Goal: Task Accomplishment & Management: Use online tool/utility

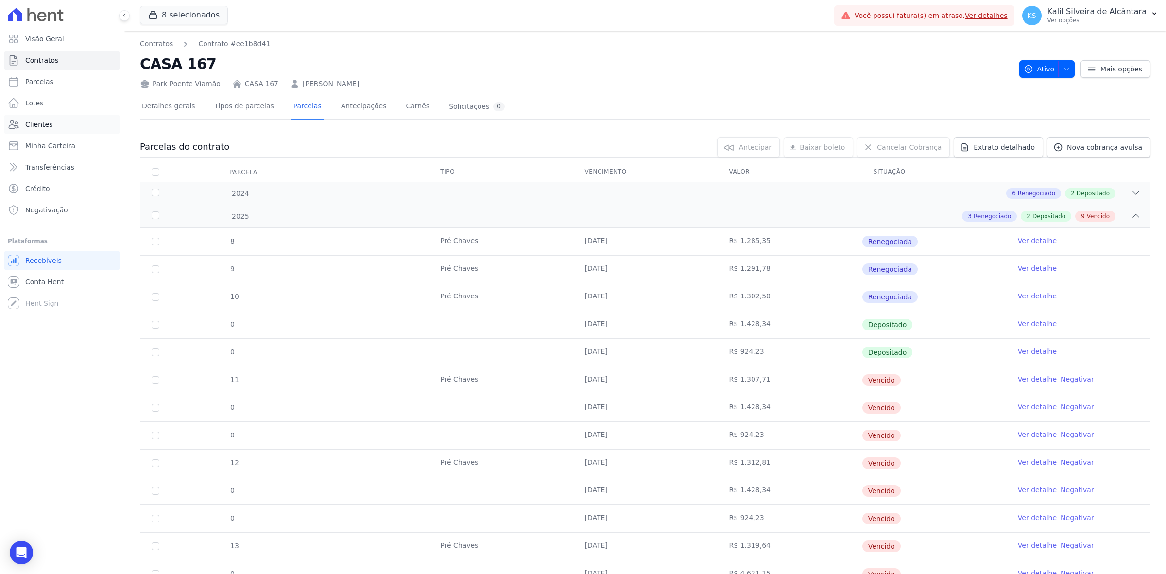
click at [44, 127] on span "Clientes" at bounding box center [38, 125] width 27 height 10
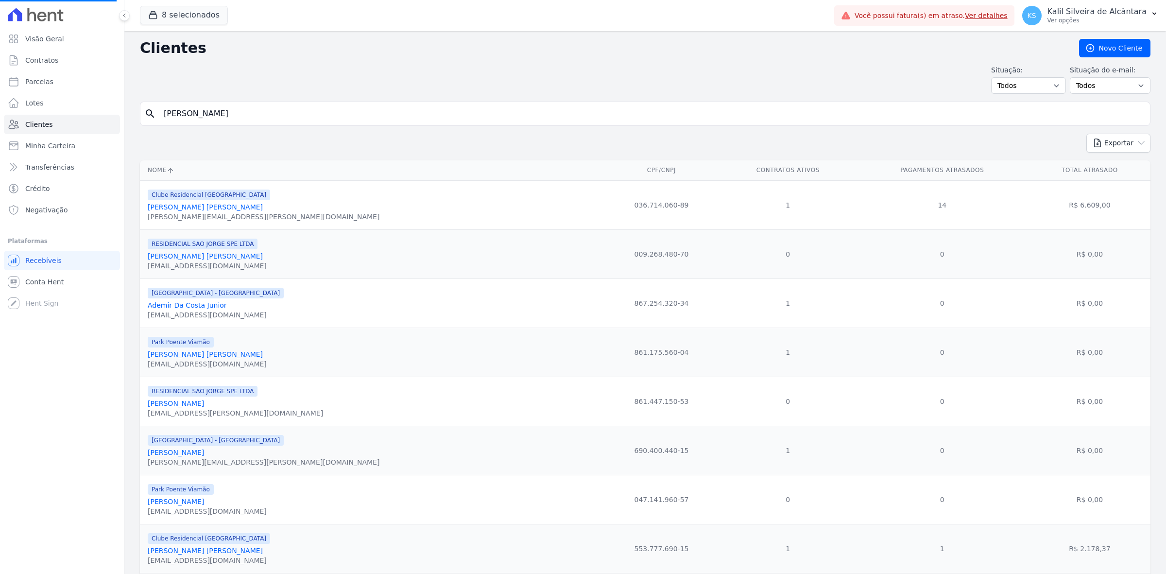
click at [232, 122] on input "[PERSON_NAME]" at bounding box center [652, 113] width 988 height 19
click at [234, 121] on input "[PERSON_NAME]" at bounding box center [652, 113] width 988 height 19
click at [238, 115] on input "search" at bounding box center [652, 113] width 988 height 19
type input "[PERSON_NAME] [PERSON_NAME]"
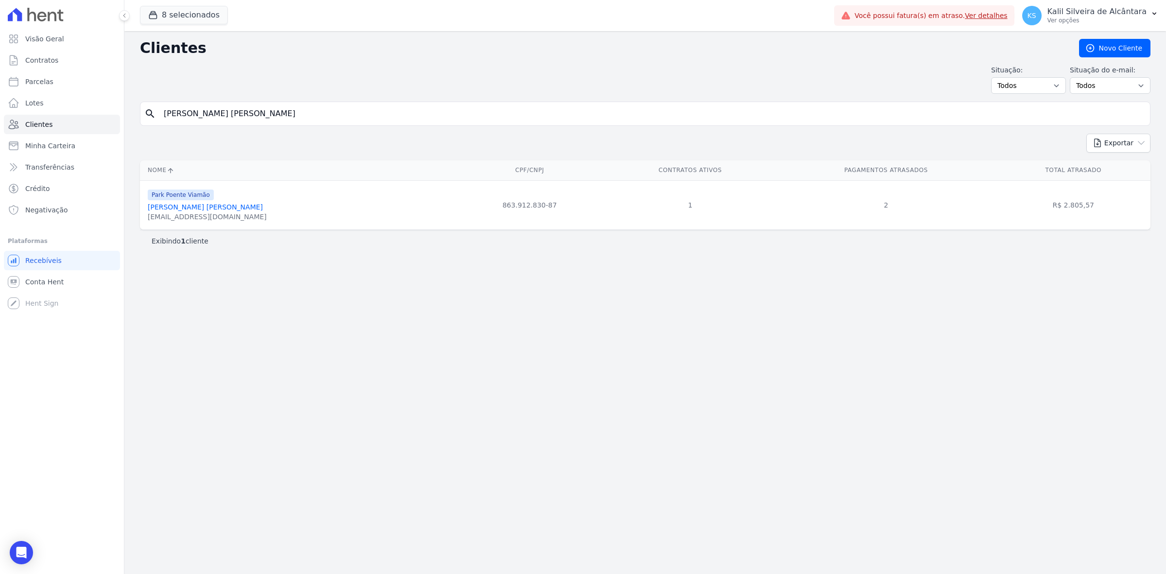
click at [229, 207] on link "[PERSON_NAME] [PERSON_NAME]" at bounding box center [205, 207] width 115 height 8
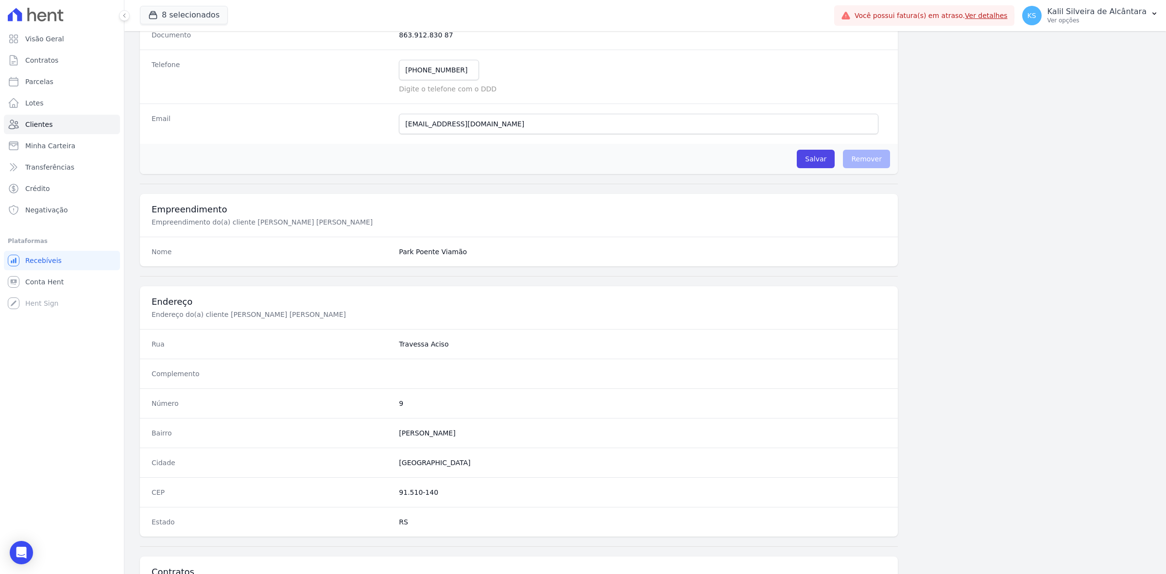
scroll to position [338, 0]
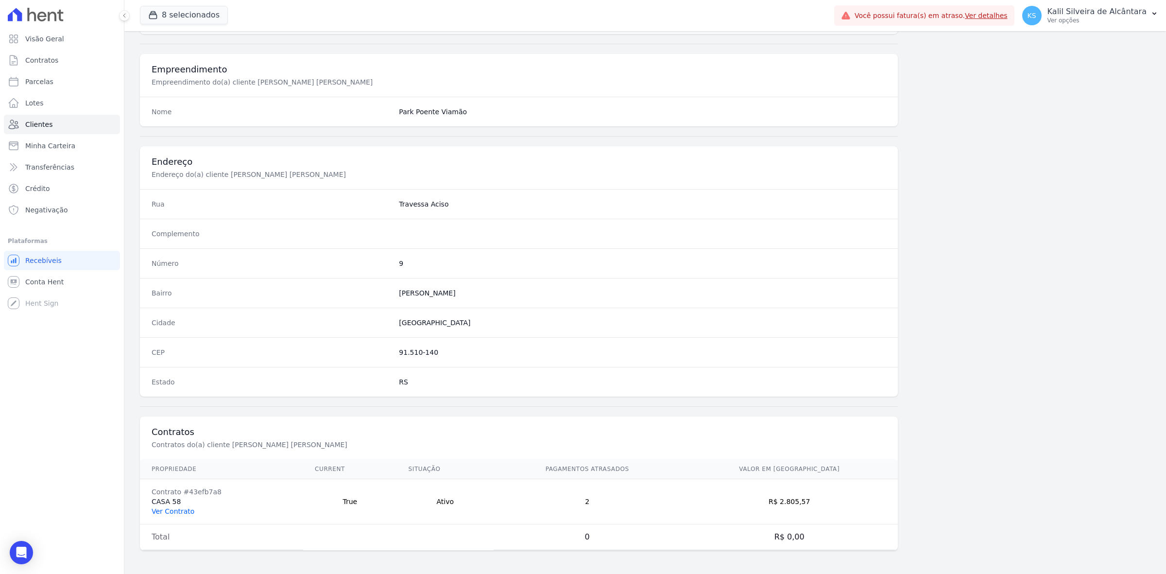
click at [180, 511] on link "Ver Contrato" at bounding box center [173, 511] width 43 height 8
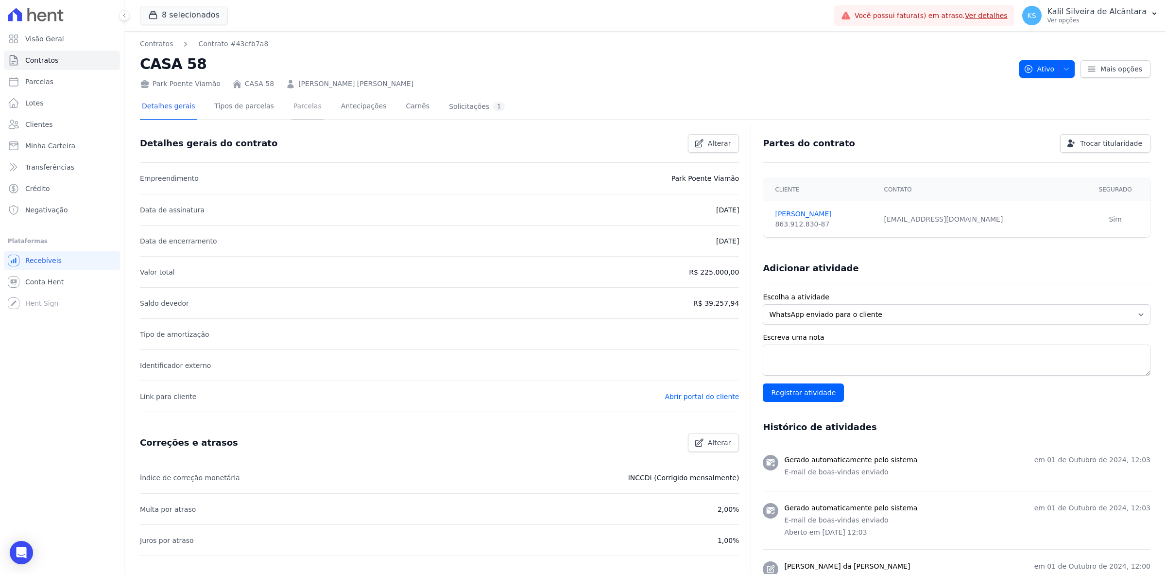
click at [303, 106] on link "Parcelas" at bounding box center [307, 107] width 32 height 26
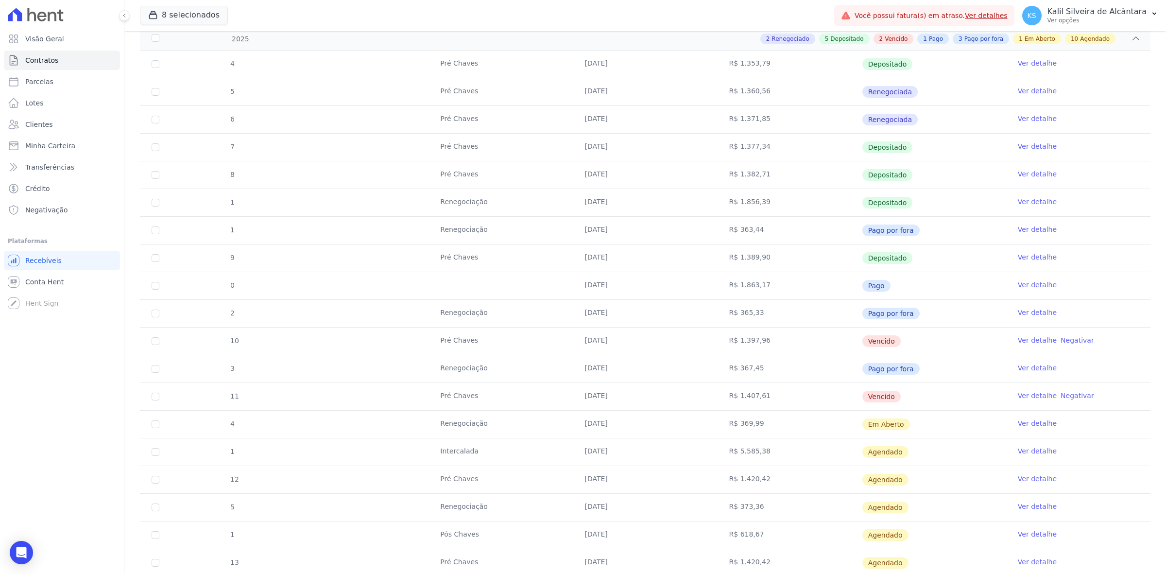
scroll to position [182, 0]
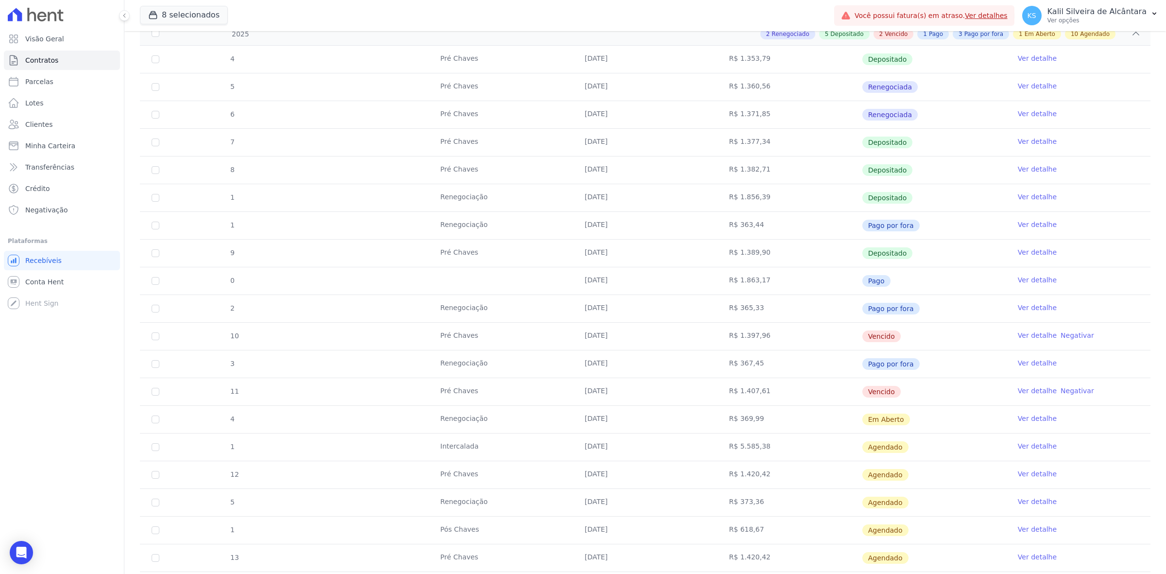
click at [1025, 417] on link "Ver detalhe" at bounding box center [1037, 418] width 39 height 10
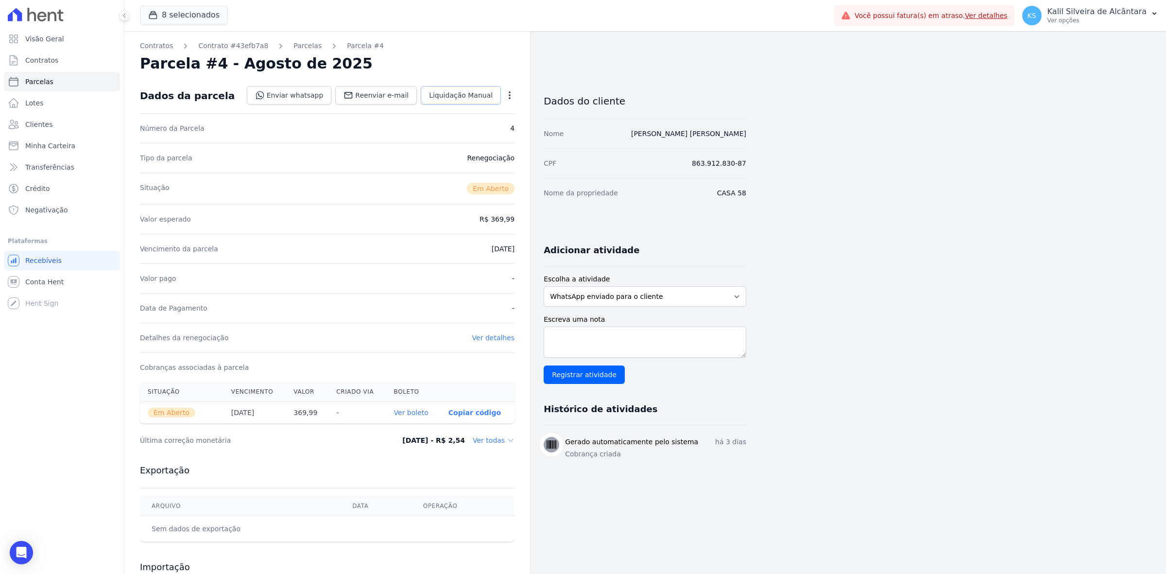
click at [460, 98] on span "Liquidação Manual" at bounding box center [461, 95] width 64 height 10
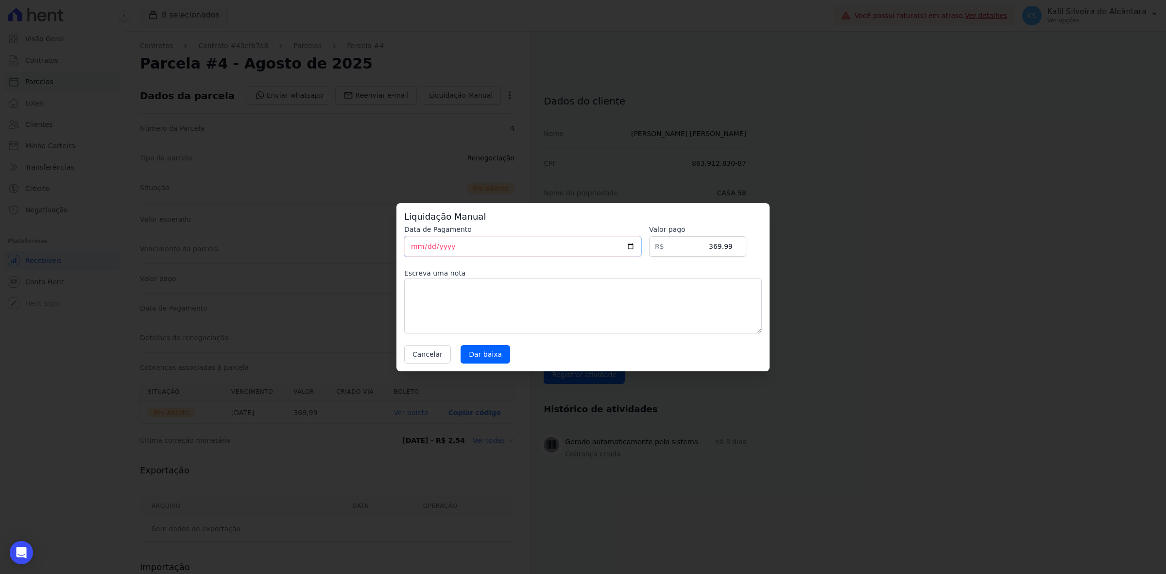
click at [638, 243] on input "[DATE]" at bounding box center [522, 246] width 237 height 20
type input "[DATE]"
click at [492, 350] on input "Dar baixa" at bounding box center [486, 354] width 50 height 18
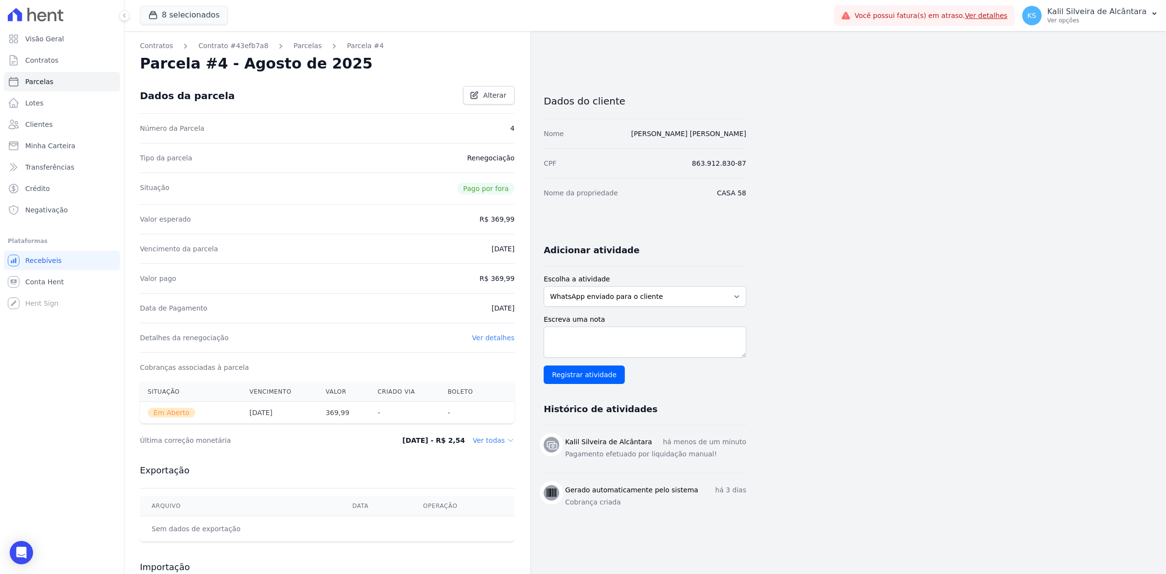
click at [290, 39] on div "Contratos Contrato #43efb7a8 [GEOGRAPHIC_DATA] Parcela #4 Parcela #4 - Agosto d…" at bounding box center [327, 344] width 406 height 627
click at [293, 44] on link "Parcelas" at bounding box center [307, 46] width 28 height 10
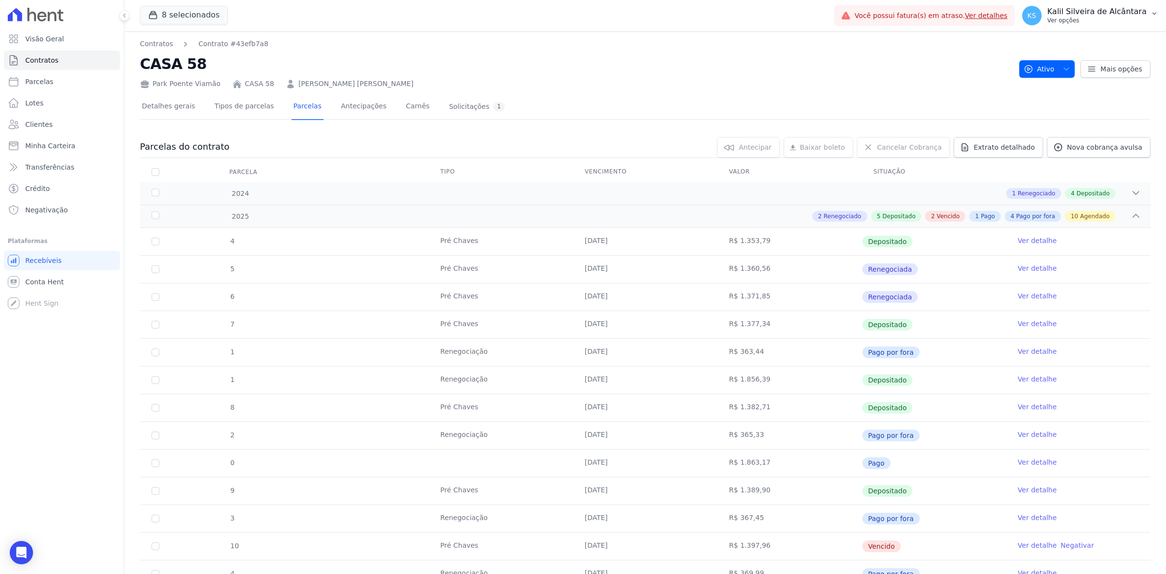
click at [1062, 17] on p "Ver opções" at bounding box center [1096, 21] width 99 height 8
click at [1097, 42] on link "Perfil do empreendimento" at bounding box center [1104, 41] width 124 height 17
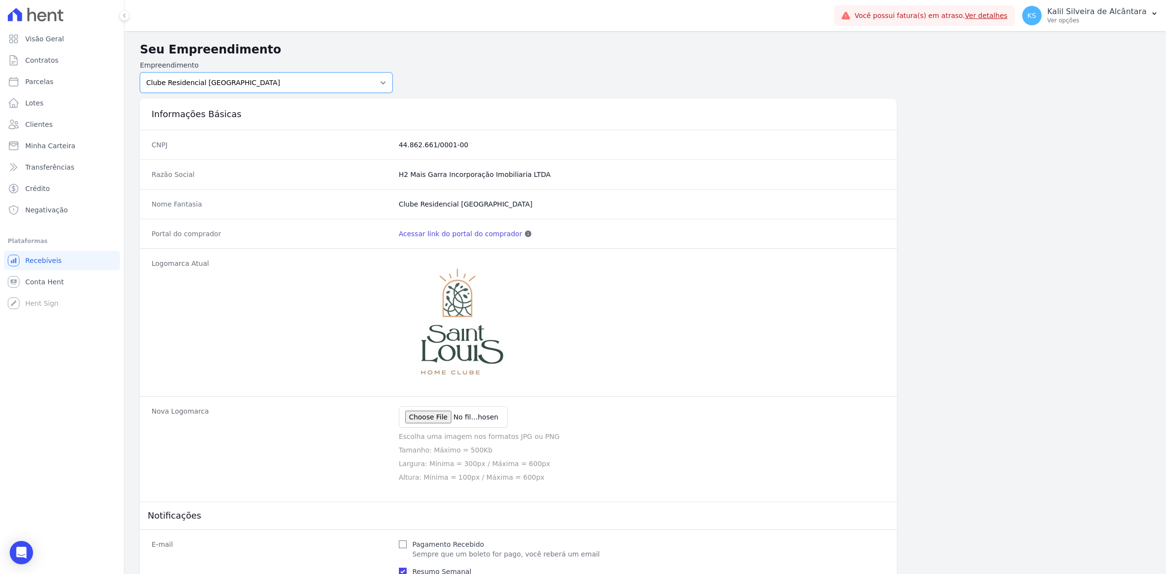
click at [280, 83] on select "[GEOGRAPHIC_DATA] - [GEOGRAPHIC_DATA] - JPI Clube Residencial [GEOGRAPHIC_DATA]…" at bounding box center [266, 82] width 253 height 20
select select "bb4f9d9f-12c7-4ae8-bc2e-9e19481730b1"
click at [140, 72] on select "[GEOGRAPHIC_DATA] - [GEOGRAPHIC_DATA] - JPI Clube Residencial [GEOGRAPHIC_DATA]…" at bounding box center [266, 82] width 253 height 20
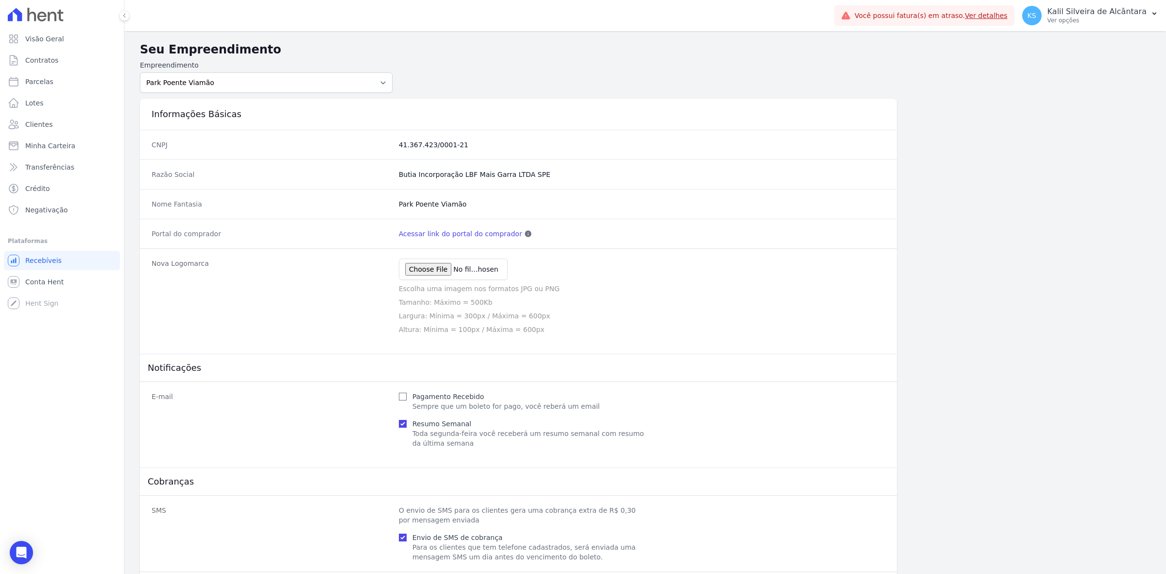
click at [466, 234] on link "Acessar link do portal do comprador" at bounding box center [460, 234] width 123 height 10
